Goal: Book appointment/travel/reservation

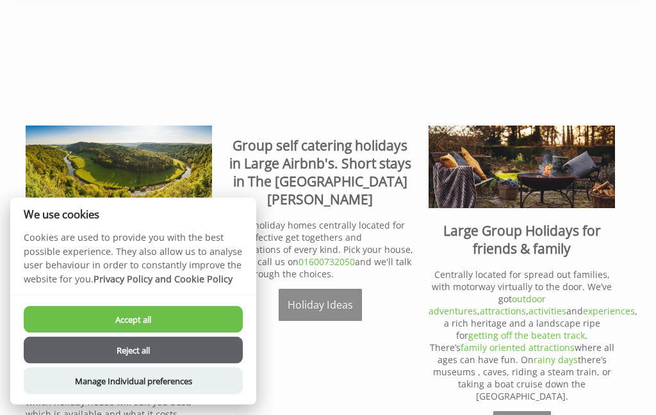
scroll to position [350, 0]
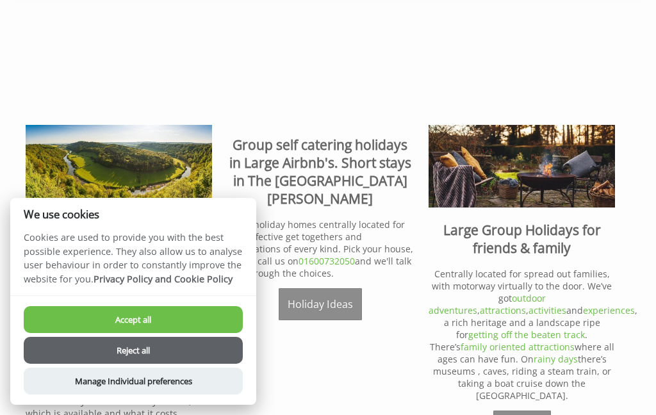
click at [204, 333] on button "Accept all" at bounding box center [133, 319] width 219 height 27
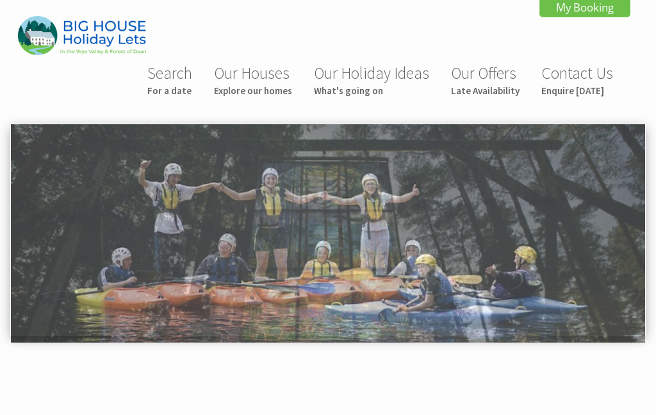
click at [185, 76] on link "Search For a date" at bounding box center [169, 80] width 45 height 34
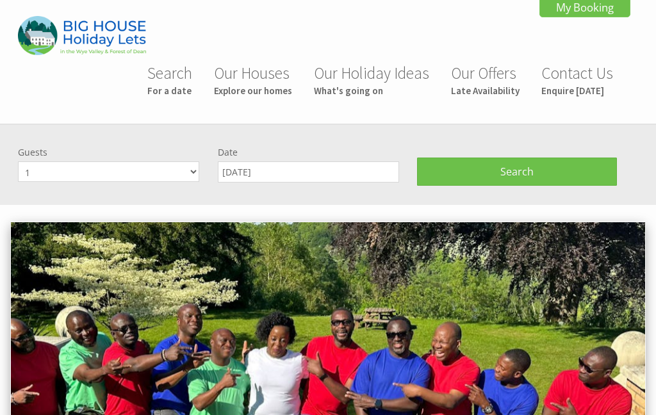
click at [274, 88] on small "Explore our homes" at bounding box center [253, 91] width 78 height 12
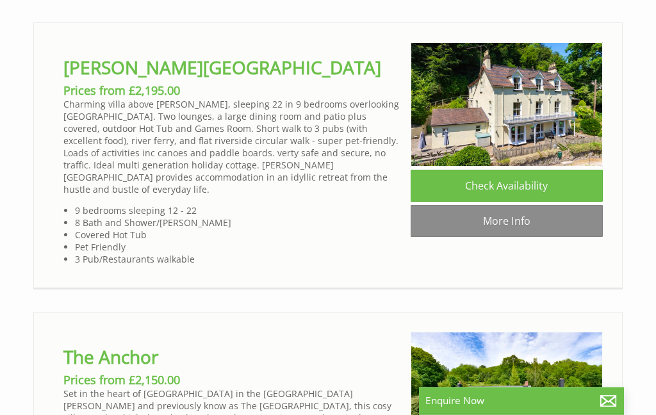
scroll to position [974, 0]
click at [463, 212] on link "More Info" at bounding box center [507, 221] width 192 height 32
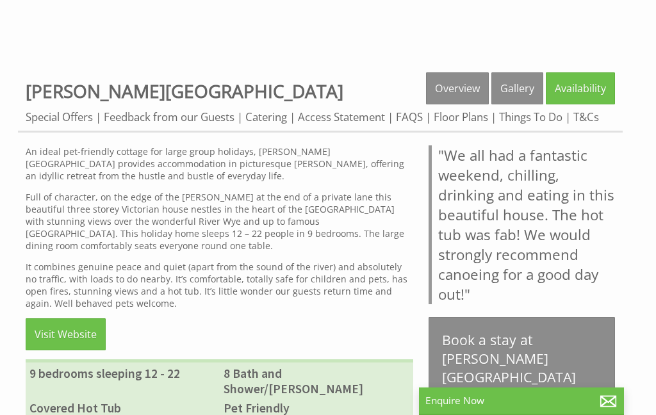
scroll to position [403, 0]
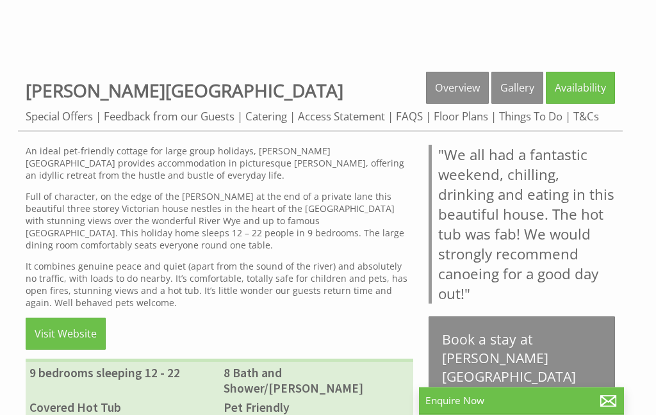
click at [74, 334] on link "Visit Website" at bounding box center [66, 334] width 80 height 32
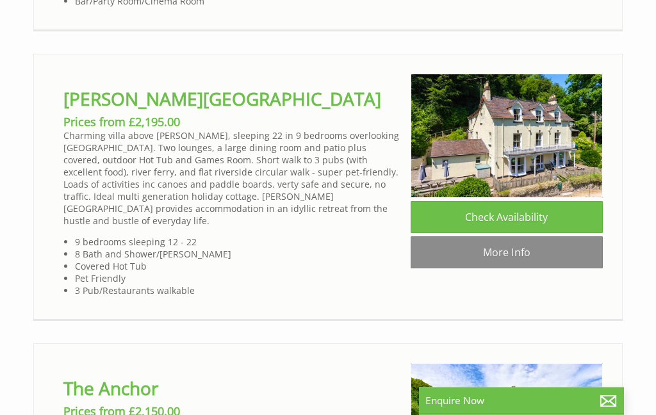
scroll to position [942, 0]
click at [474, 251] on link "More Info" at bounding box center [507, 252] width 192 height 32
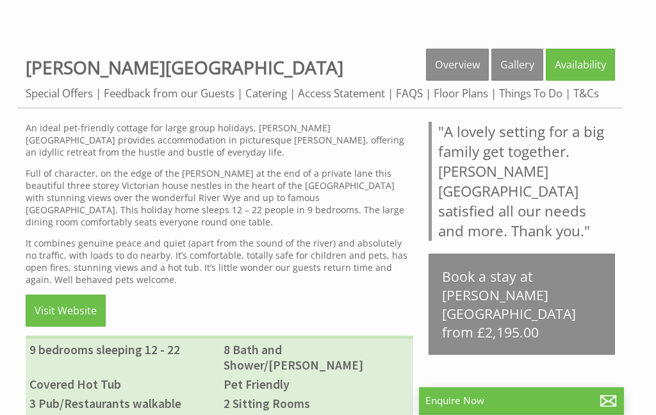
scroll to position [427, 0]
click at [78, 302] on link "Visit Website" at bounding box center [66, 311] width 80 height 32
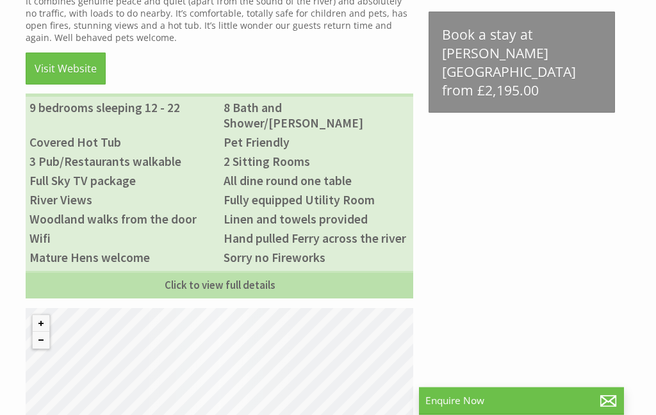
scroll to position [669, 0]
click at [192, 279] on link "Click to view full details" at bounding box center [220, 285] width 388 height 28
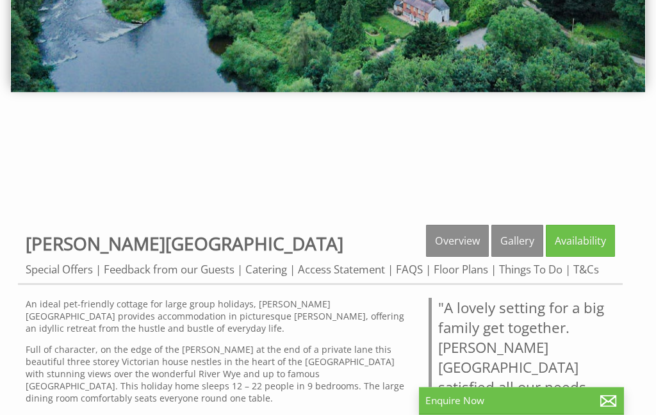
scroll to position [249, 0]
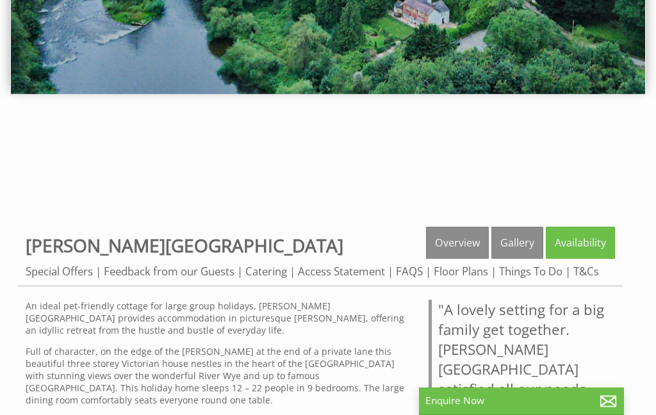
click at [527, 243] on link "Gallery" at bounding box center [517, 243] width 52 height 32
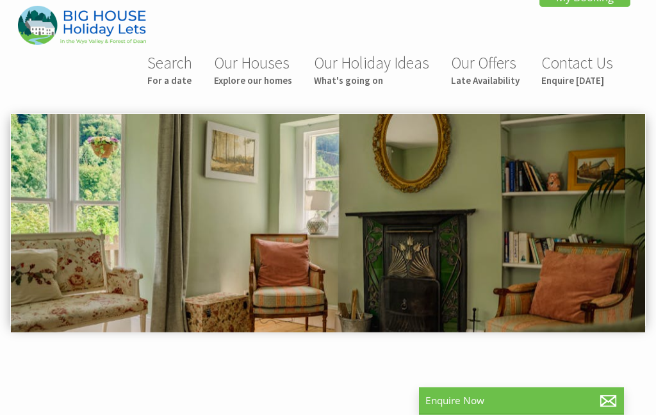
scroll to position [0, 0]
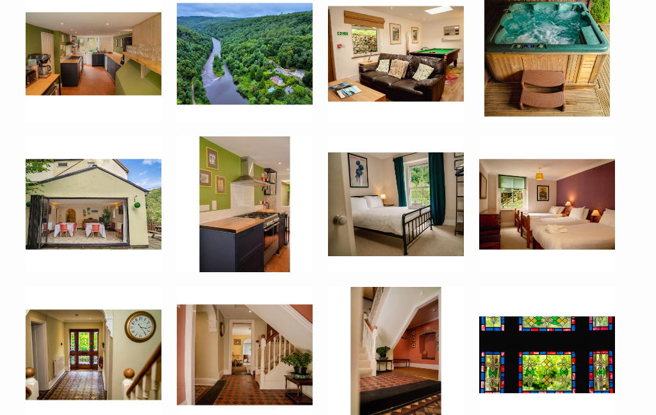
scroll to position [712, 0]
click at [95, 233] on img at bounding box center [94, 204] width 136 height 136
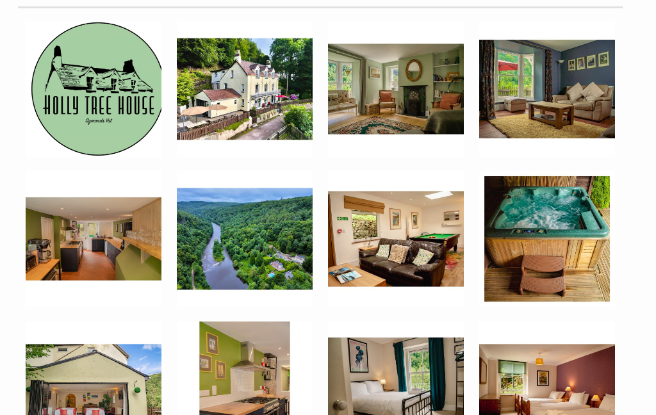
scroll to position [527, 0]
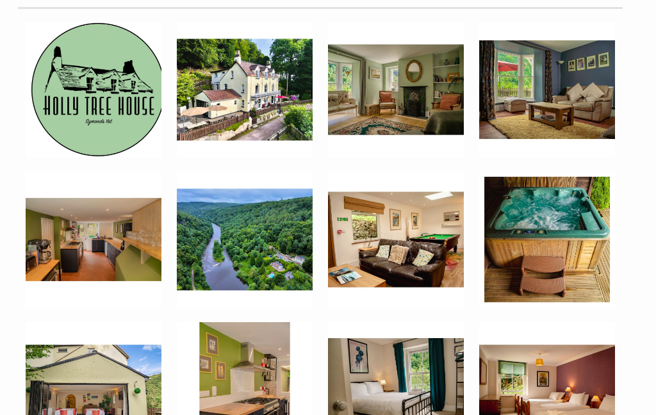
click at [406, 108] on img at bounding box center [396, 90] width 136 height 136
